Goal: Transaction & Acquisition: Purchase product/service

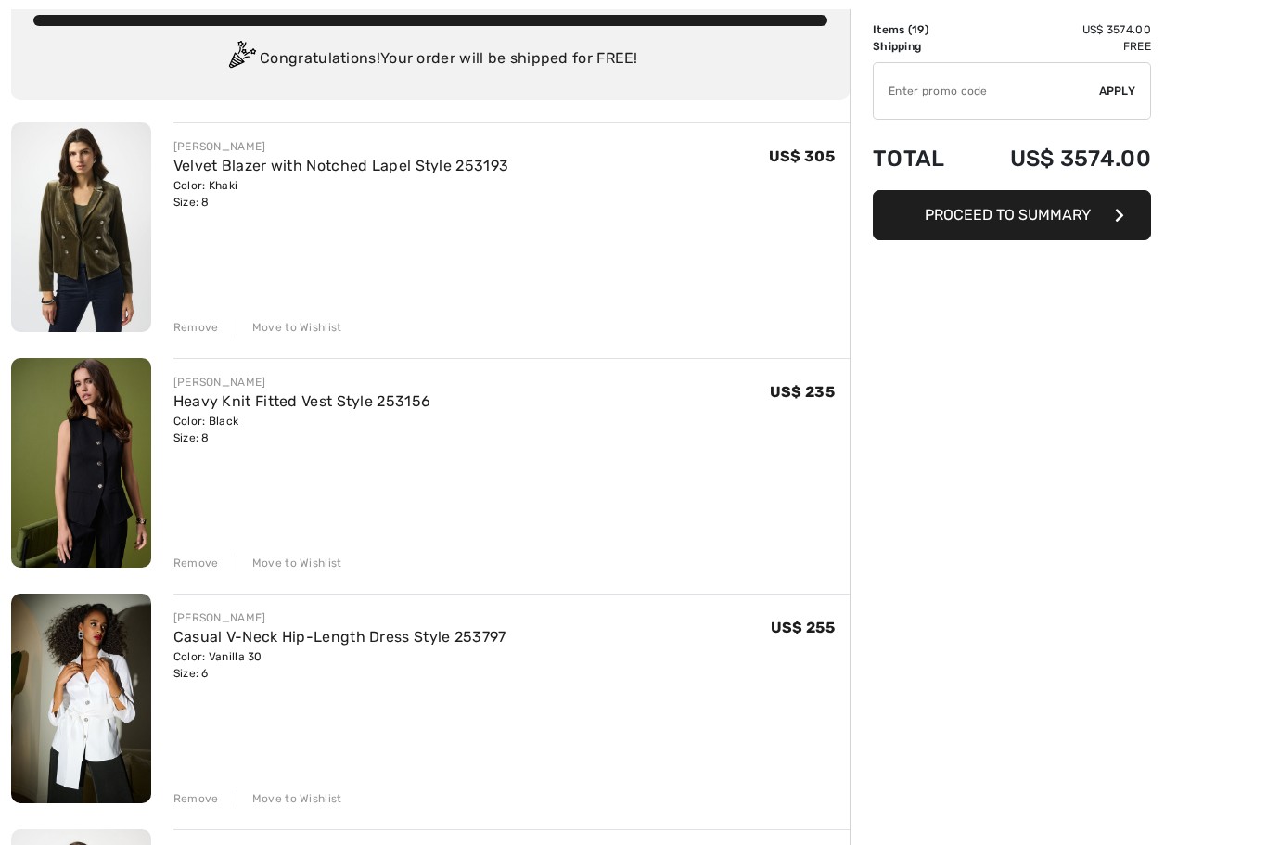
scroll to position [122, 0]
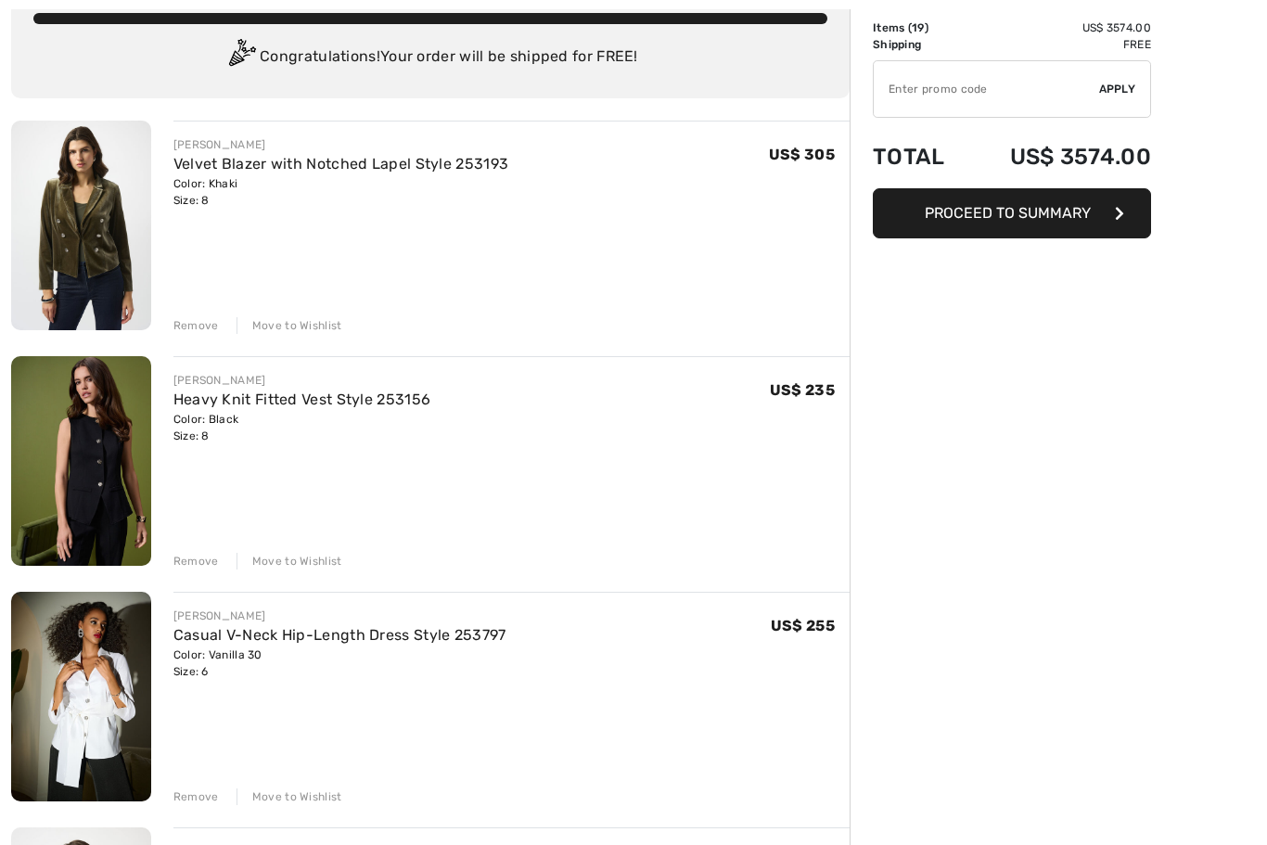
click at [270, 399] on link "Heavy Knit Fitted Vest Style 253156" at bounding box center [303, 401] width 258 height 18
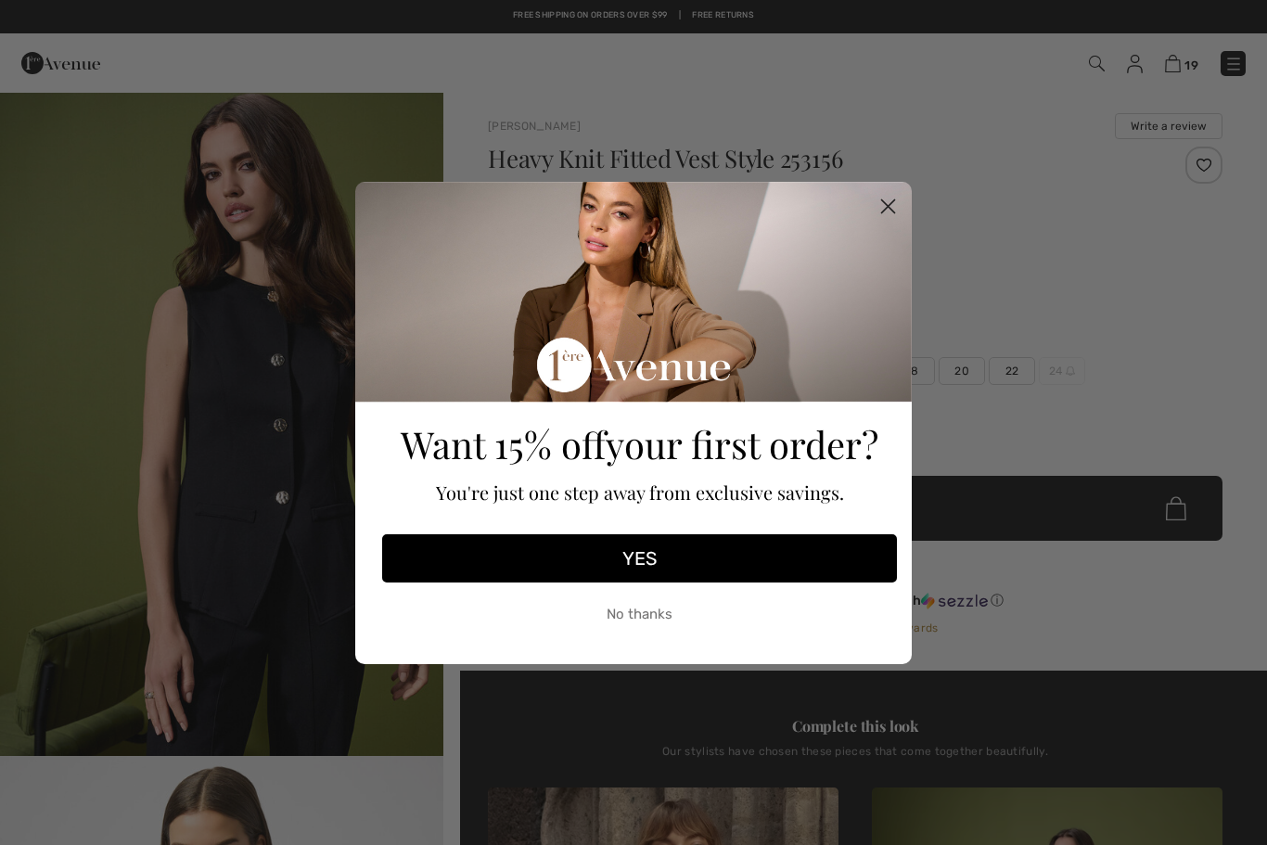
checkbox input "true"
click at [897, 208] on circle "Close dialog" at bounding box center [888, 205] width 31 height 31
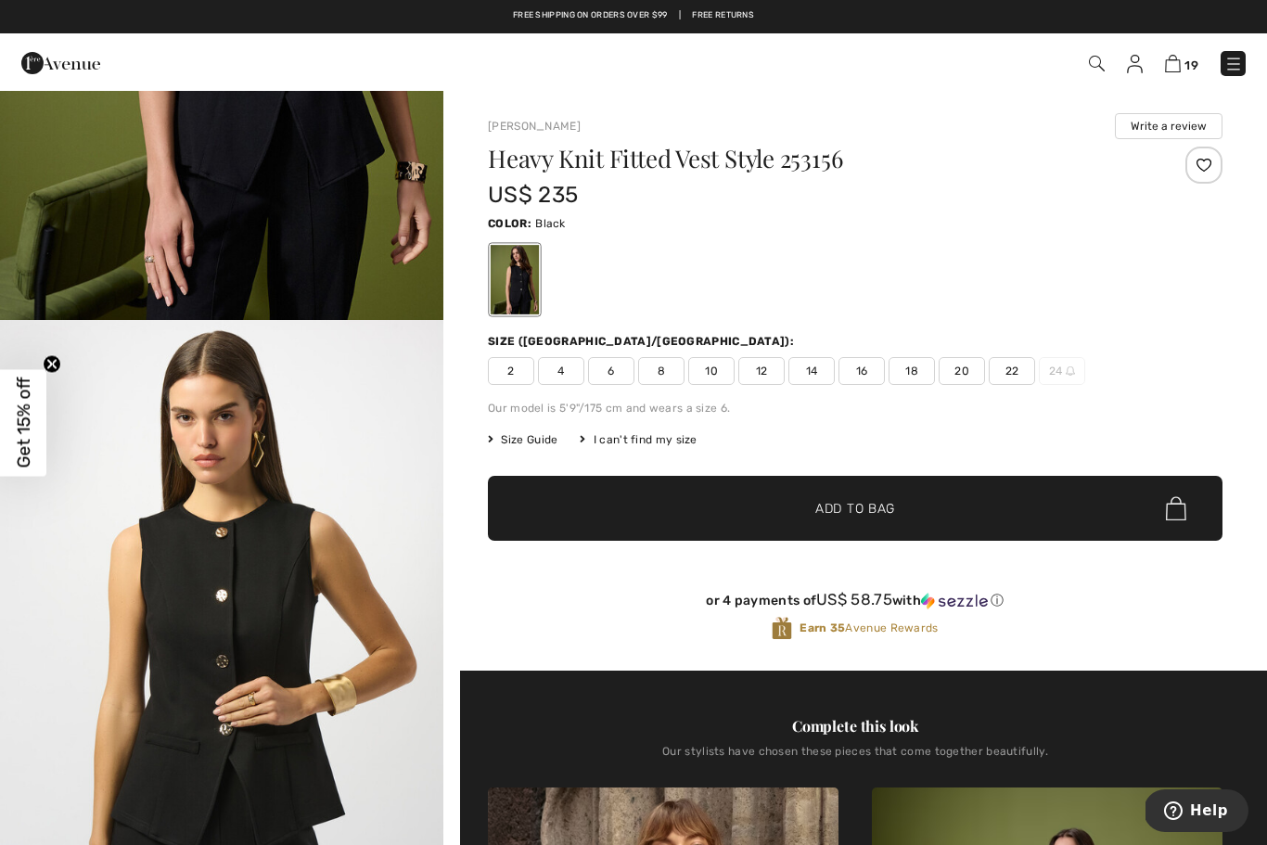
scroll to position [446, 0]
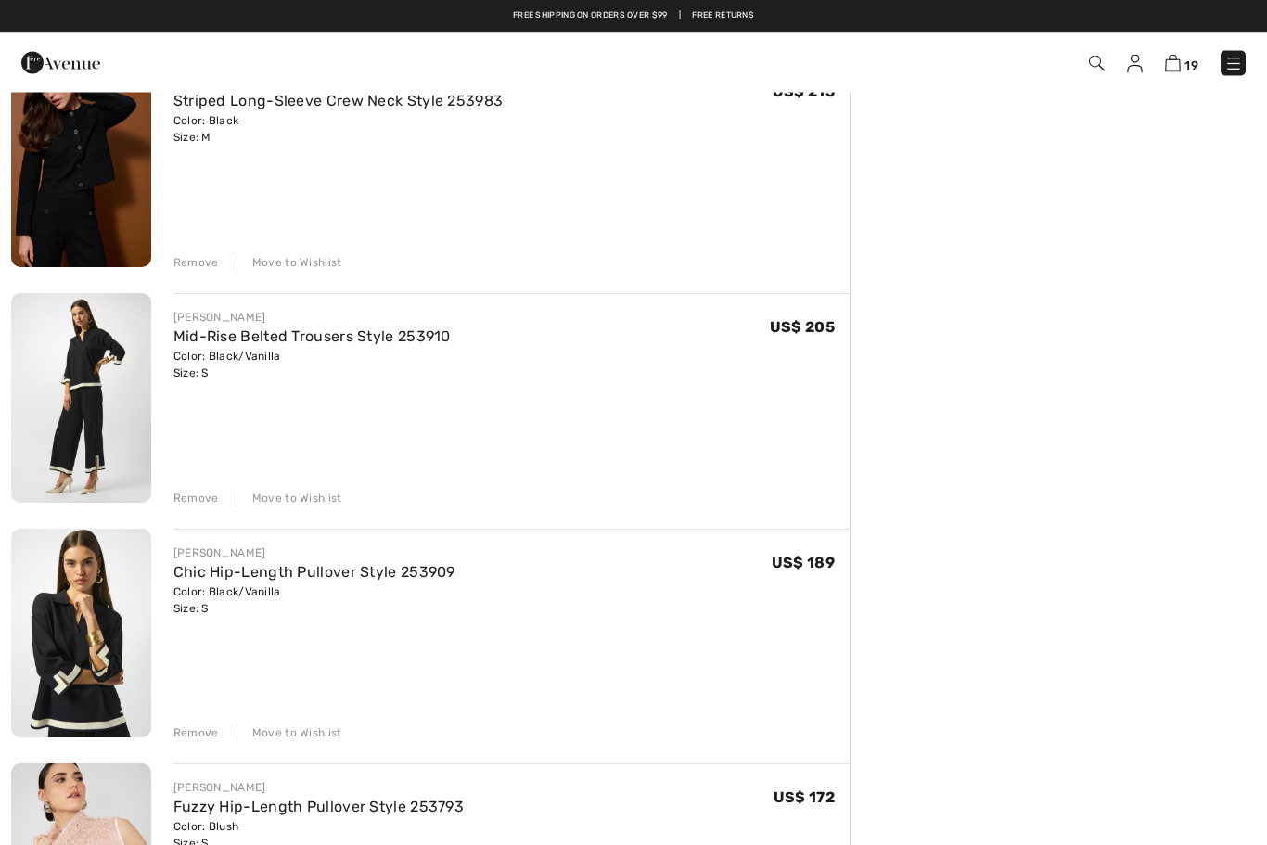
scroll to position [3484, 0]
